Goal: Task Accomplishment & Management: Manage account settings

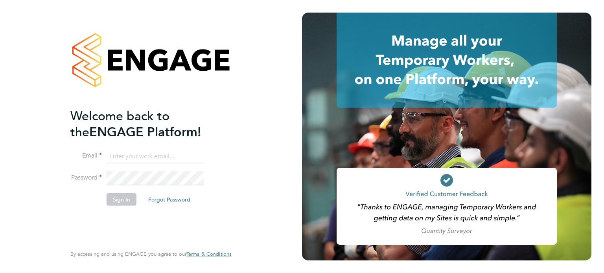
type input "[PERSON_NAME][EMAIL_ADDRESS][PERSON_NAME][DOMAIN_NAME]"
click at [119, 203] on button "Sign In" at bounding box center [122, 199] width 30 height 13
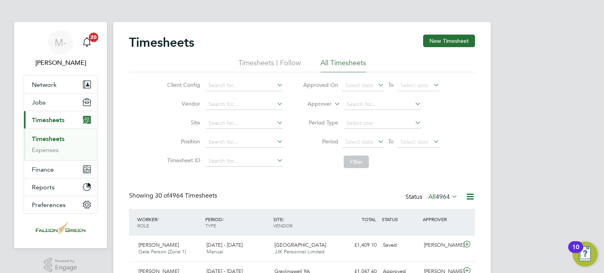
click at [338, 196] on div "Showing 30 of 4964 Timesheets Status All 4964" at bounding box center [302, 200] width 346 height 17
click at [51, 114] on button "Current page: Timesheets" at bounding box center [60, 119] width 73 height 17
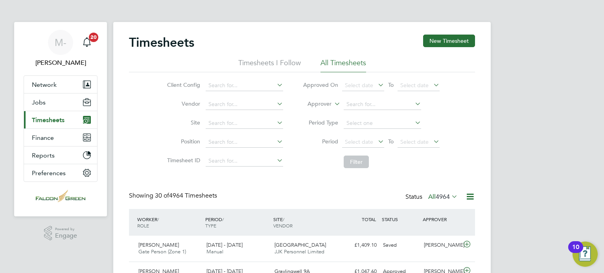
click at [61, 123] on span "Timesheets" at bounding box center [48, 119] width 33 height 7
